Goal: Transaction & Acquisition: Purchase product/service

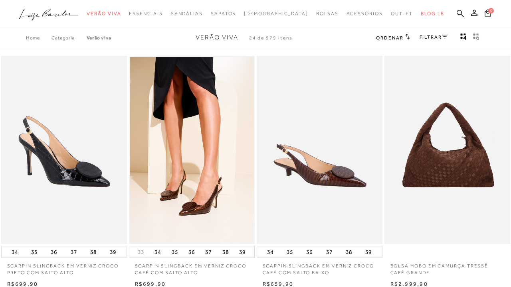
click at [458, 13] on icon at bounding box center [459, 14] width 7 height 8
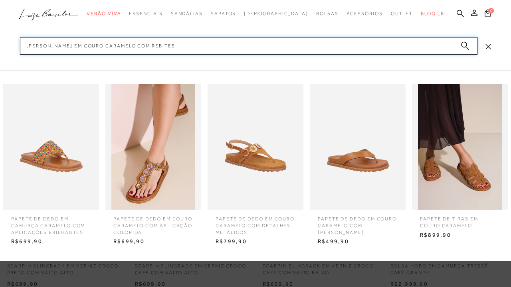
type input "sandália rasteira em couro caramelo com rebites"
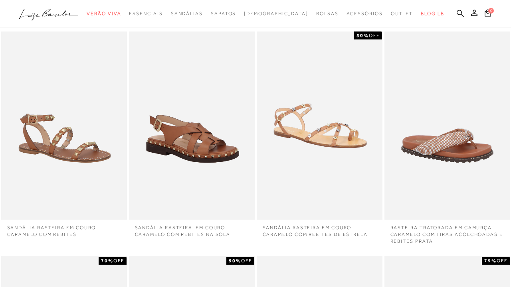
scroll to position [41, 0]
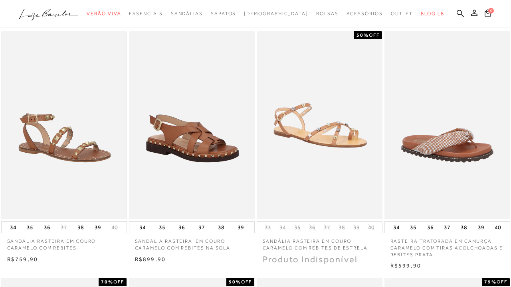
click at [71, 101] on img at bounding box center [64, 125] width 124 height 186
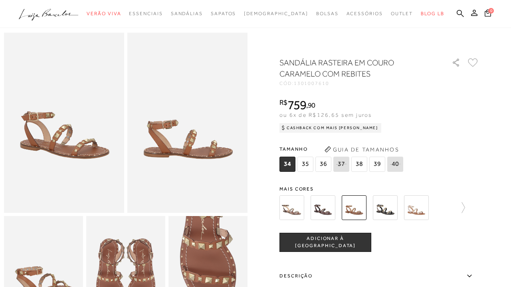
scroll to position [31, 0]
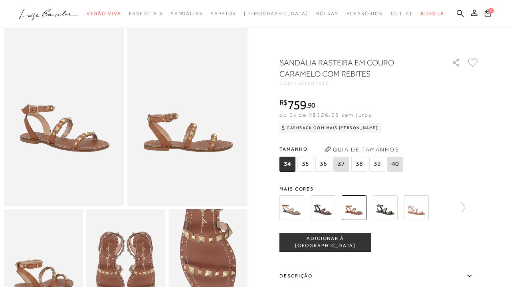
click at [304, 239] on span "ADICIONAR À SACOLA" at bounding box center [325, 242] width 91 height 14
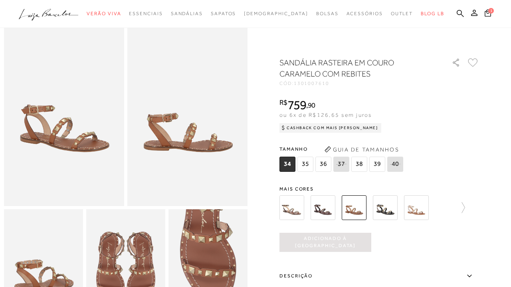
scroll to position [0, 0]
click at [488, 13] on icon at bounding box center [487, 12] width 7 height 8
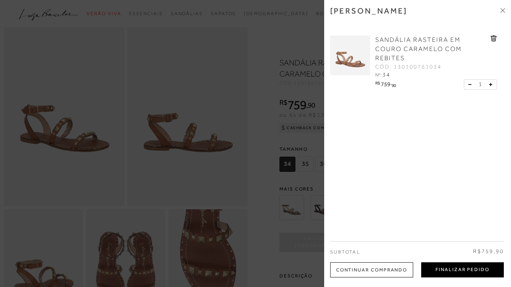
click at [460, 272] on button "Finalizar Pedido" at bounding box center [462, 270] width 83 height 15
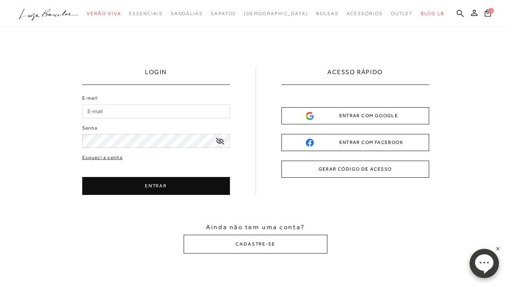
click at [405, 114] on button "ENTRAR COM GOOGLE" at bounding box center [355, 115] width 148 height 17
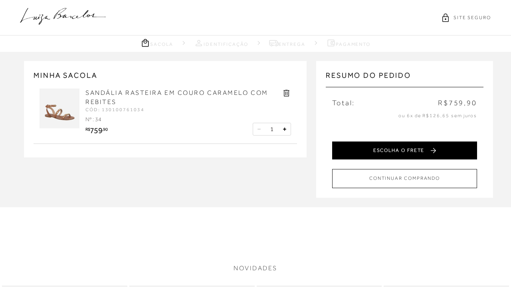
click at [411, 146] on button "ESCOLHA O FRETE" at bounding box center [404, 151] width 145 height 18
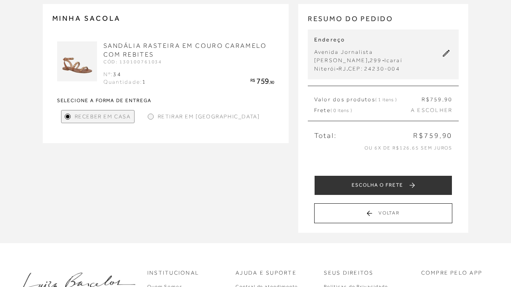
scroll to position [59, 0]
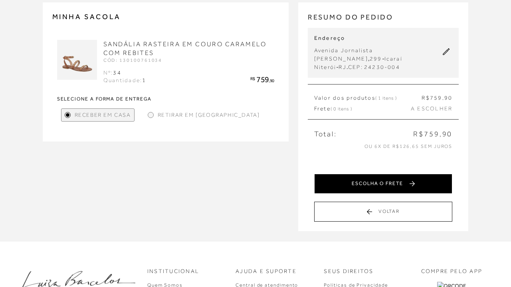
click at [355, 178] on button "ESCOLHA O FRETE" at bounding box center [383, 184] width 138 height 20
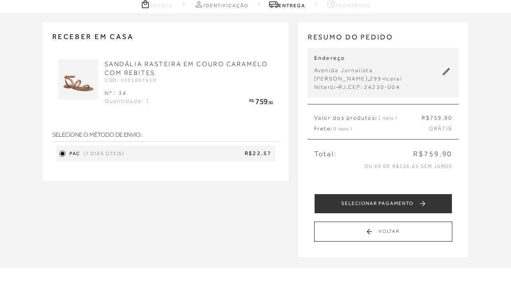
scroll to position [39, 0]
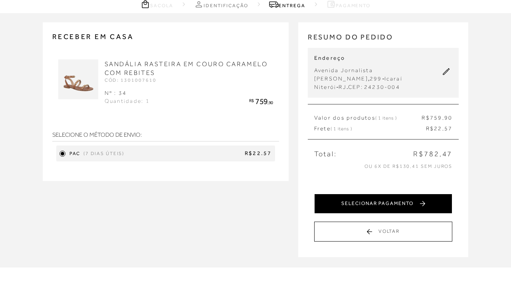
click at [408, 195] on button "SELECIONAR PAGAMENTO" at bounding box center [383, 204] width 138 height 20
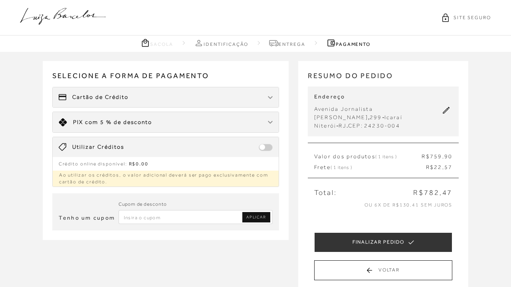
scroll to position [0, 0]
click at [222, 91] on div "Cartão de Crédito" at bounding box center [166, 97] width 226 height 20
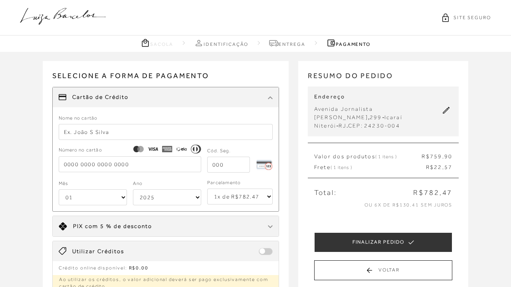
click at [160, 131] on input "text" at bounding box center [166, 132] width 214 height 16
type input "[PERSON_NAME]"
click at [111, 170] on input "tel" at bounding box center [130, 164] width 142 height 16
type input "[CREDIT_CARD_NUMBER]"
click at [230, 166] on input "tel" at bounding box center [228, 165] width 43 height 16
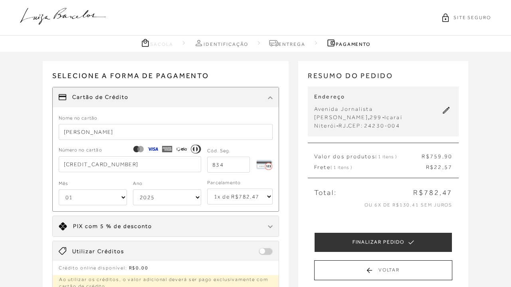
type input "834"
select select "08"
select select "2026"
select select "6"
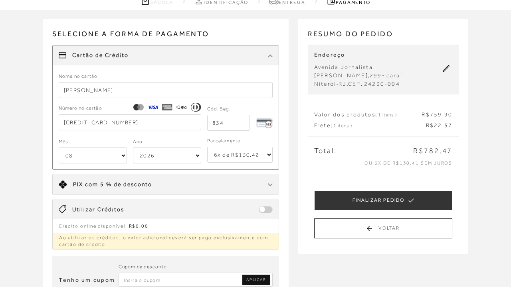
scroll to position [41, 0]
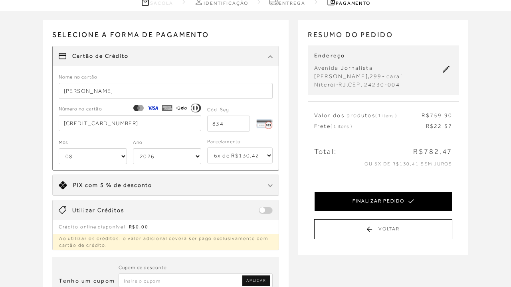
click at [351, 192] on button "FINALIZAR PEDIDO" at bounding box center [383, 202] width 138 height 20
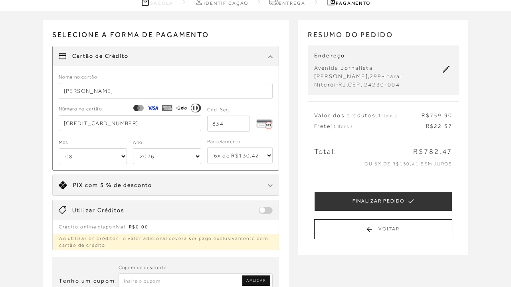
select select "08"
select select "2026"
select select "6"
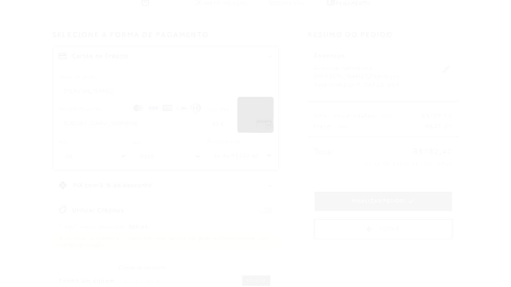
scroll to position [0, 0]
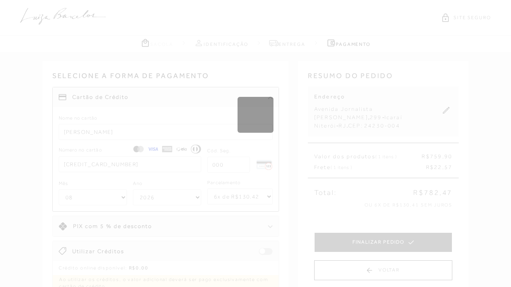
select select "1"
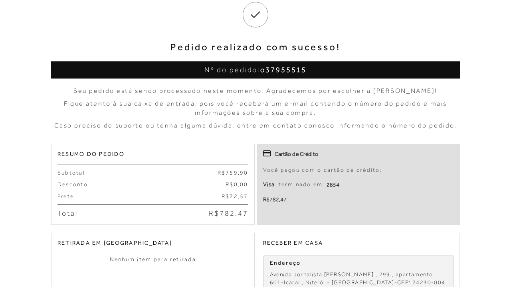
scroll to position [56, 0]
